Goal: Task Accomplishment & Management: Manage account settings

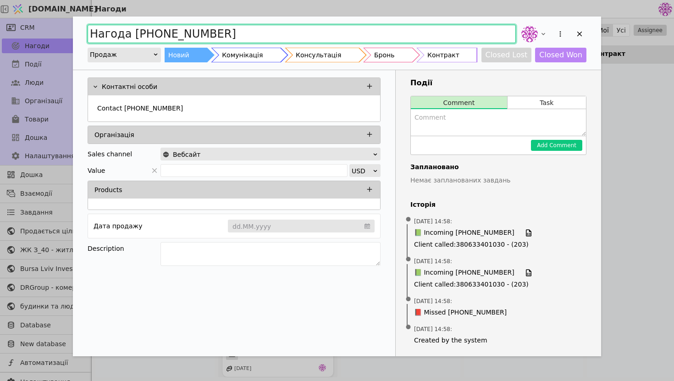
drag, startPoint x: 230, startPoint y: 38, endPoint x: 94, endPoint y: 19, distance: 137.5
click at [93, 19] on div "Нагода [PHONE_NUMBER] Продаж Новий Комунікація Консультація Бронь Контракт Clos…" at bounding box center [337, 42] width 528 height 53
type input "УКРІНСТАЛ СПІВПРАЦЯ ([GEOGRAPHIC_DATA])"
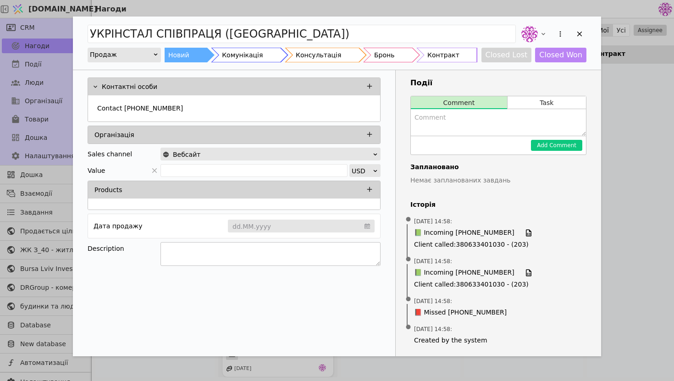
click at [233, 256] on textarea "Add Opportunity" at bounding box center [270, 254] width 220 height 24
type textarea "Інженерні системи"
click at [579, 35] on icon "Add Opportunity" at bounding box center [579, 34] width 8 height 8
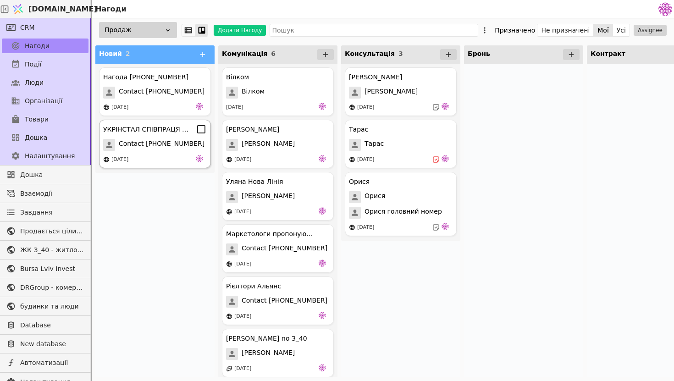
click at [159, 145] on span "Contact [PHONE_NUMBER]" at bounding box center [162, 145] width 86 height 12
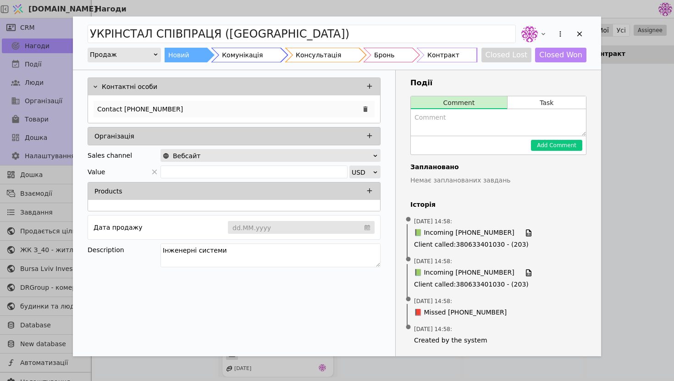
click at [220, 107] on div "Contact [PHONE_NUMBER]" at bounding box center [233, 109] width 281 height 16
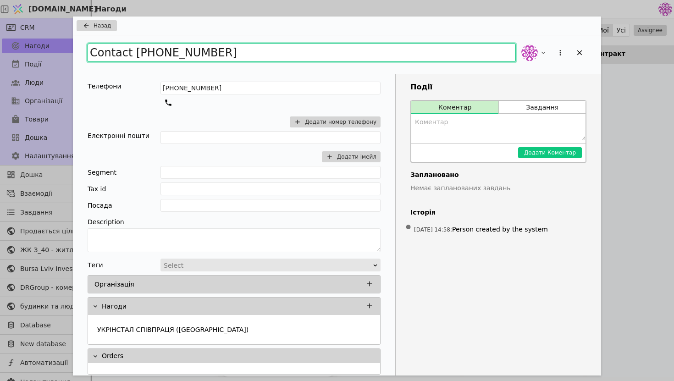
drag, startPoint x: 231, startPoint y: 56, endPoint x: 83, endPoint y: 51, distance: 147.6
click at [83, 51] on div "Contact [PHONE_NUMBER]" at bounding box center [337, 54] width 528 height 38
type input "УКРІНСТАЛ"
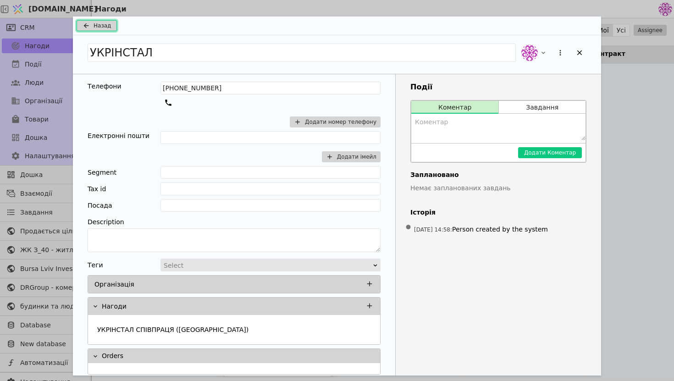
click at [88, 22] on icon "Add Opportunity" at bounding box center [86, 25] width 11 height 7
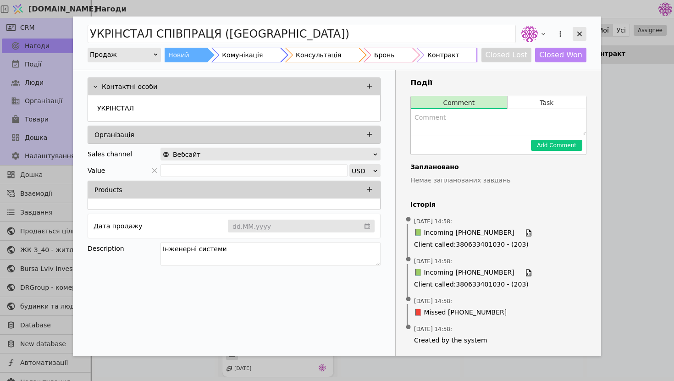
click at [578, 30] on icon "Add Opportunity" at bounding box center [579, 34] width 8 height 8
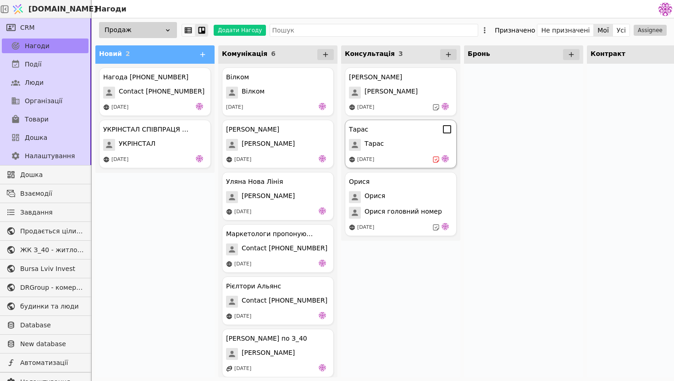
click at [407, 153] on div "[PERSON_NAME] [DATE]" at bounding box center [401, 144] width 112 height 49
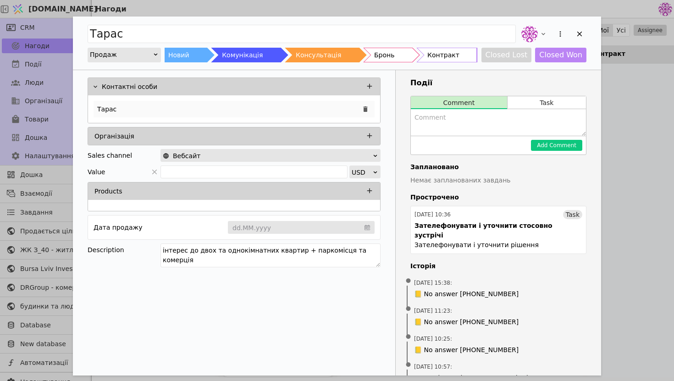
click at [296, 106] on div "Тарас" at bounding box center [233, 109] width 281 height 16
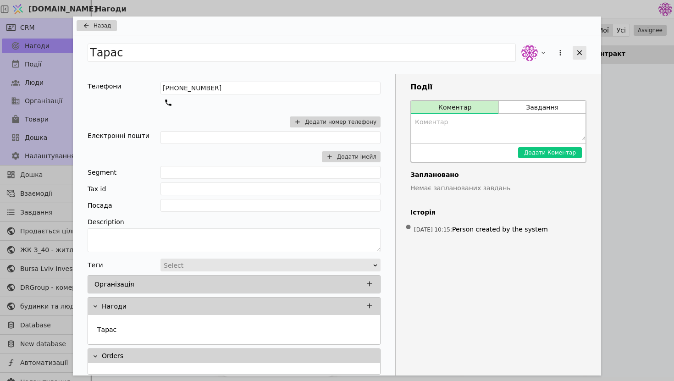
click at [580, 52] on icon "Add Opportunity" at bounding box center [579, 53] width 8 height 8
